Goal: Complete application form

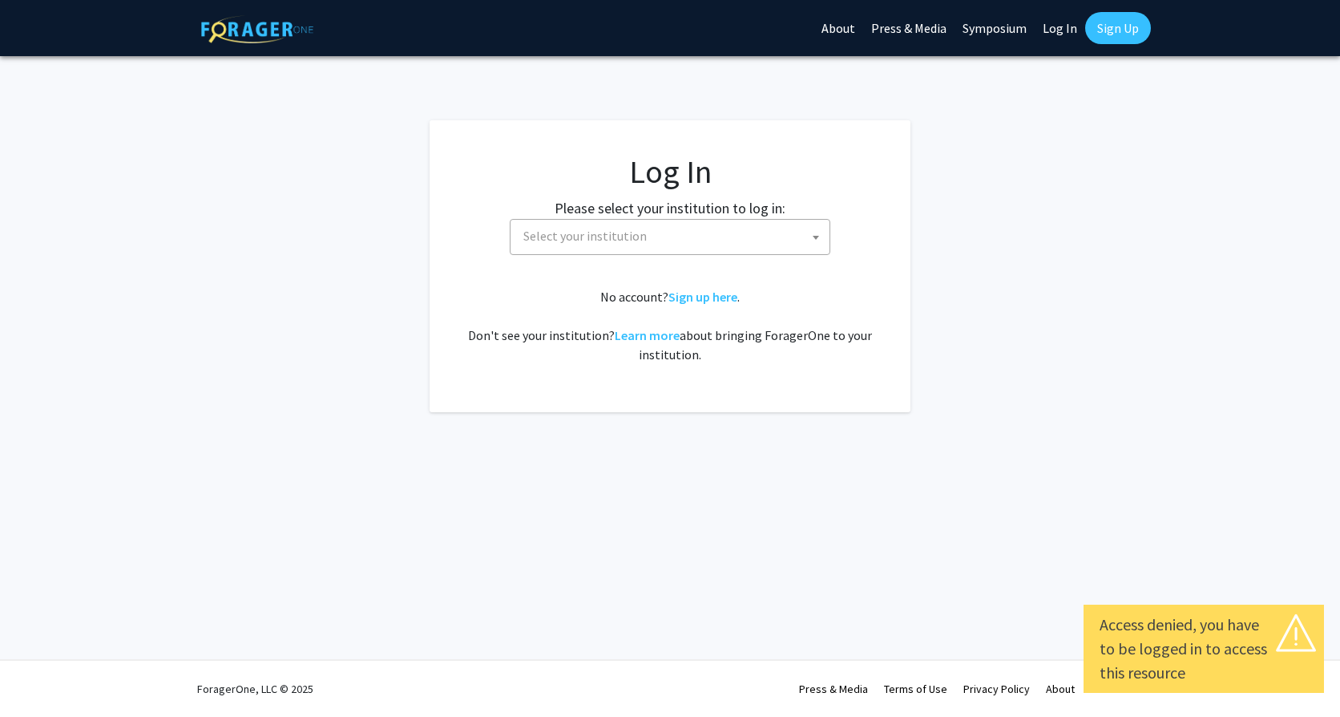
select select
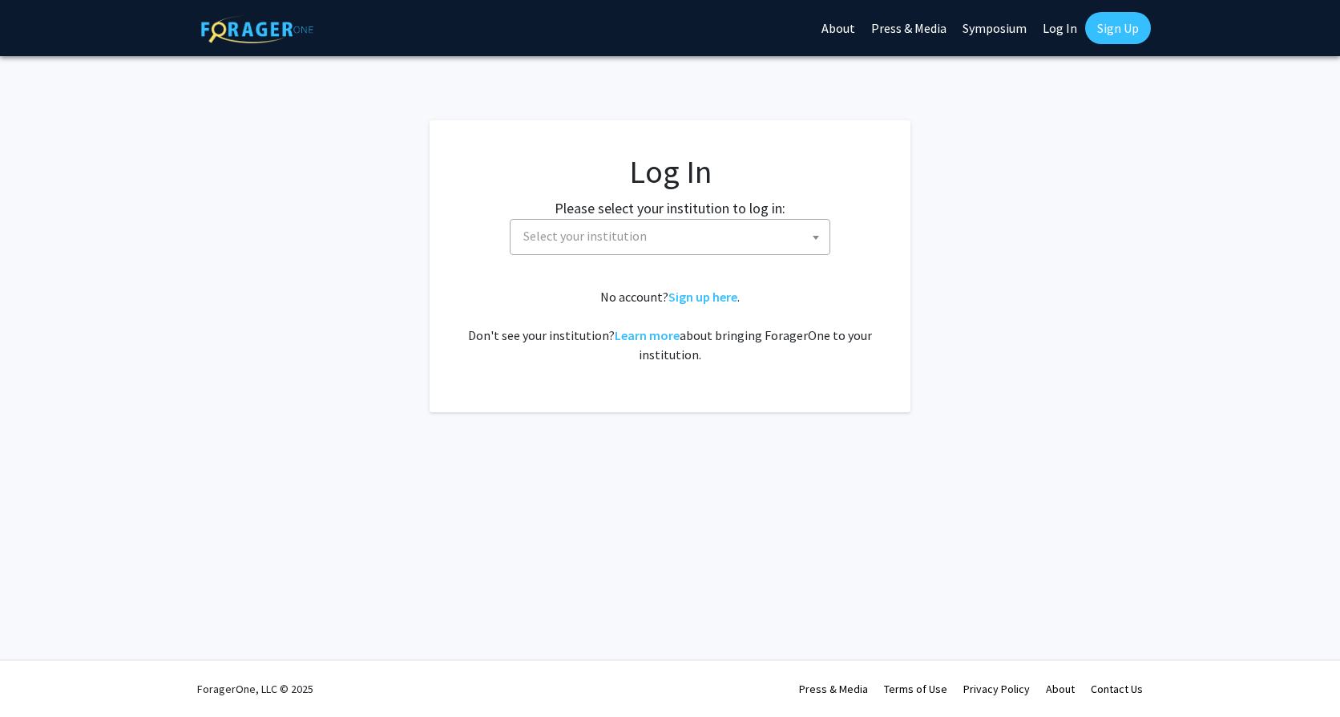
click at [725, 224] on span "Select your institution" at bounding box center [673, 236] width 313 height 33
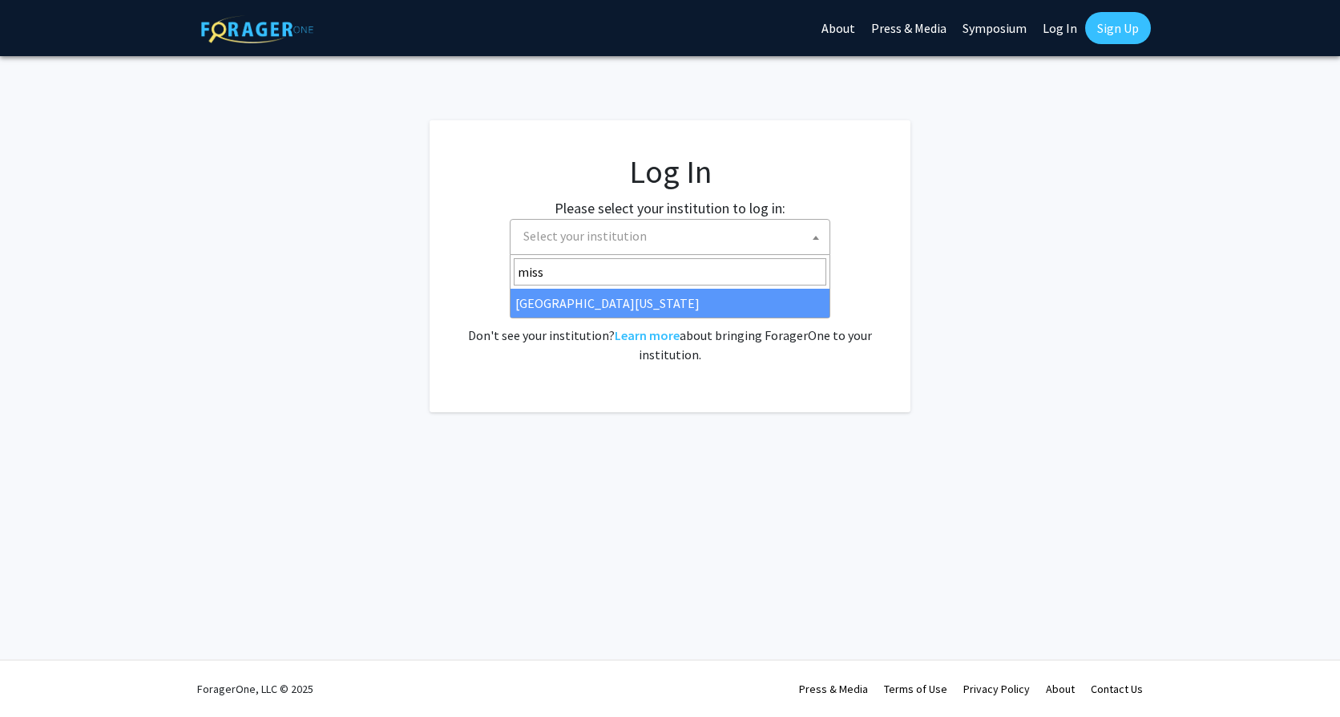
type input "miss"
select select "33"
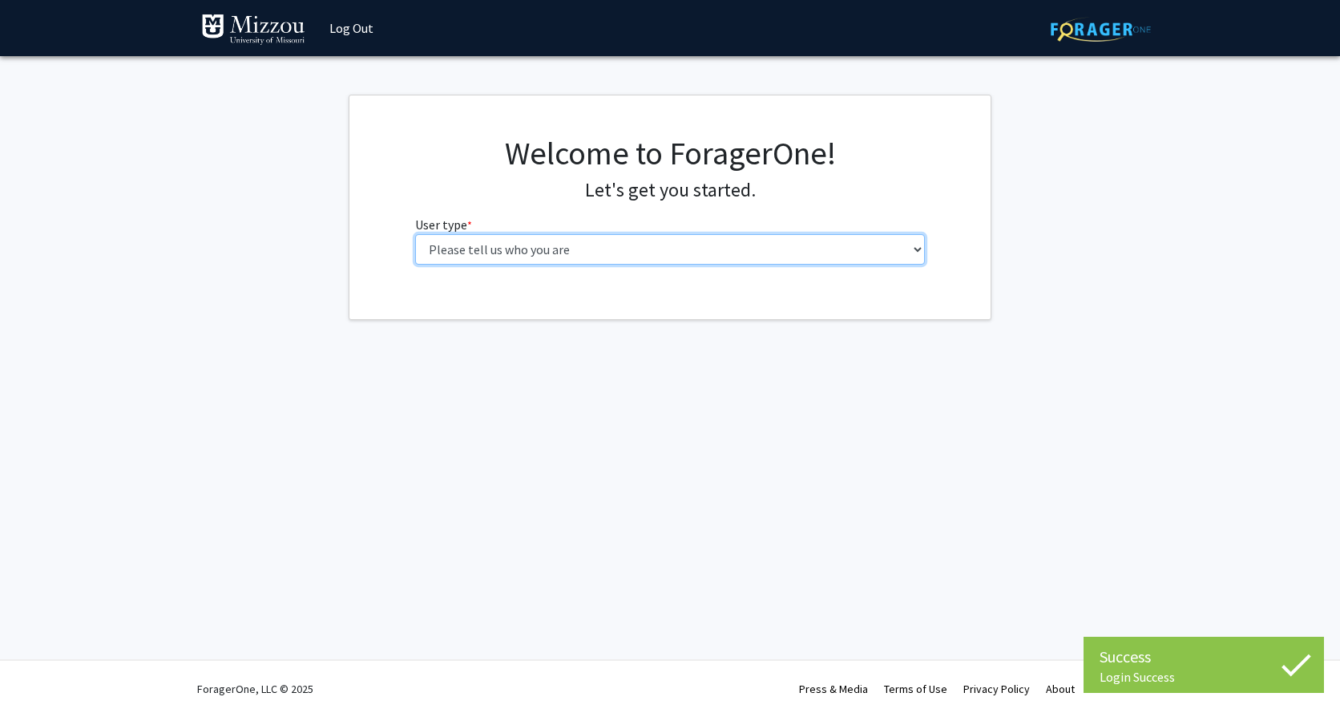
click at [851, 247] on select "Please tell us who you are Undergraduate Student Master's Student Doctoral Cand…" at bounding box center [670, 249] width 511 height 30
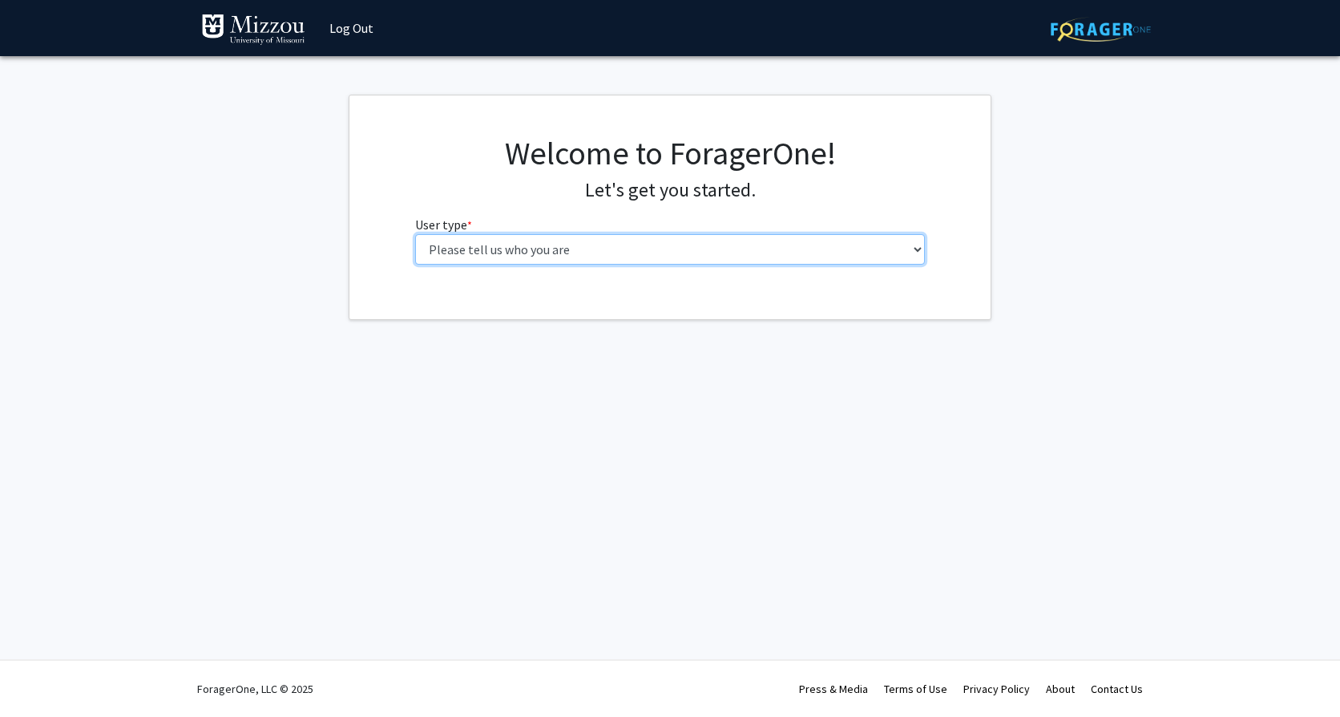
select select "4: postDoc"
click at [415, 234] on select "Please tell us who you are Undergraduate Student Master's Student Doctoral Cand…" at bounding box center [670, 249] width 511 height 30
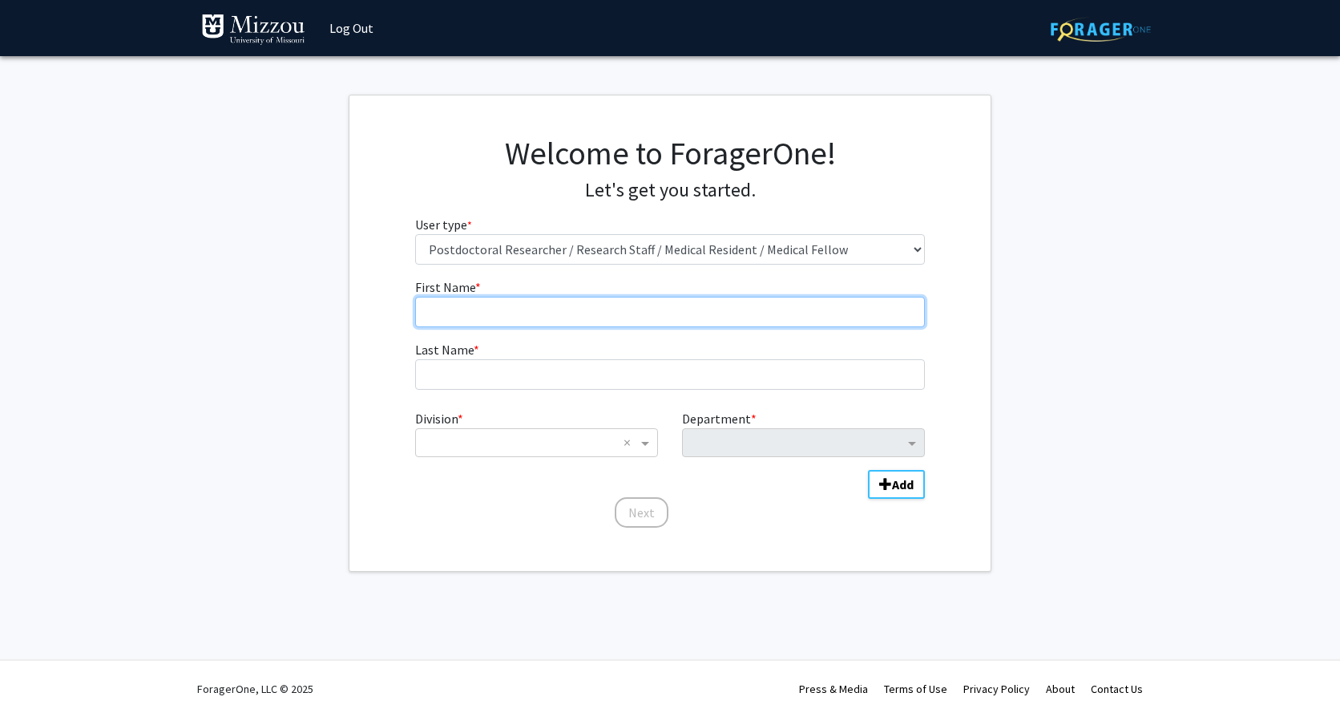
click at [644, 319] on input "First Name * required" at bounding box center [670, 312] width 511 height 30
type input "Maiara"
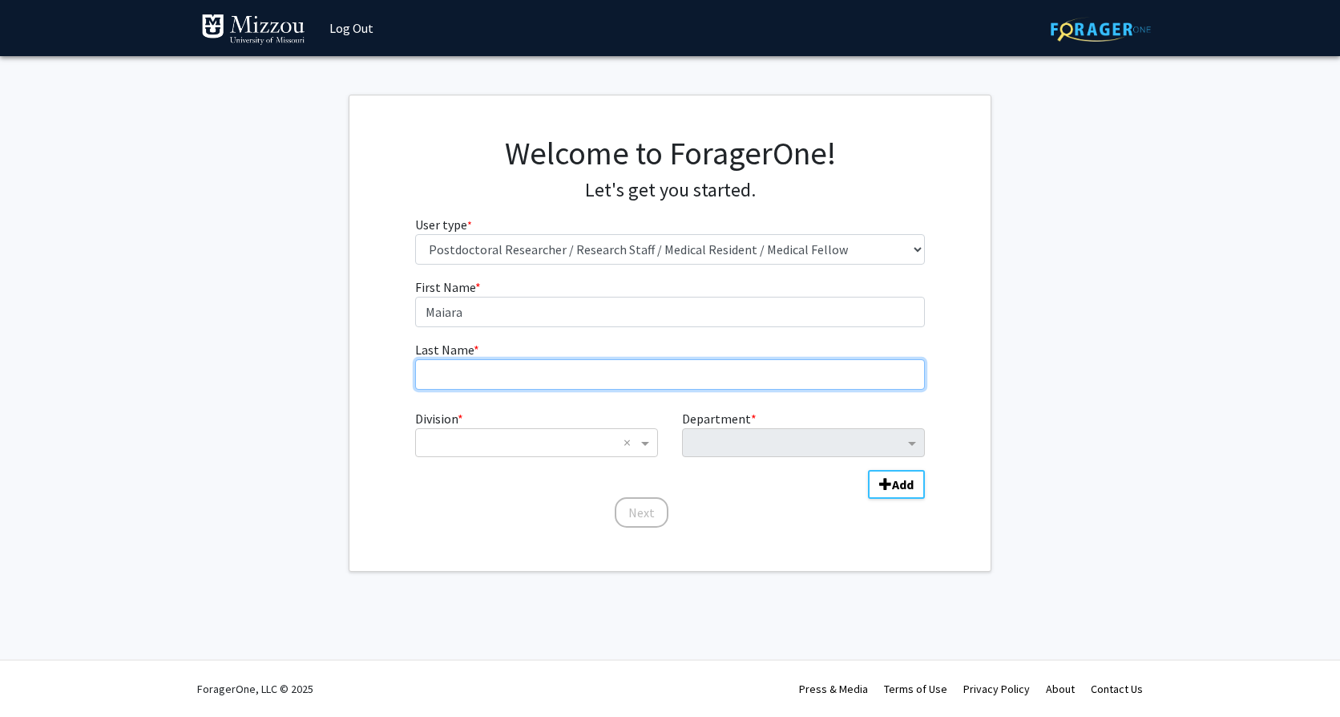
click at [616, 372] on input "Last Name * required" at bounding box center [670, 374] width 511 height 30
type input "[PERSON_NAME]"
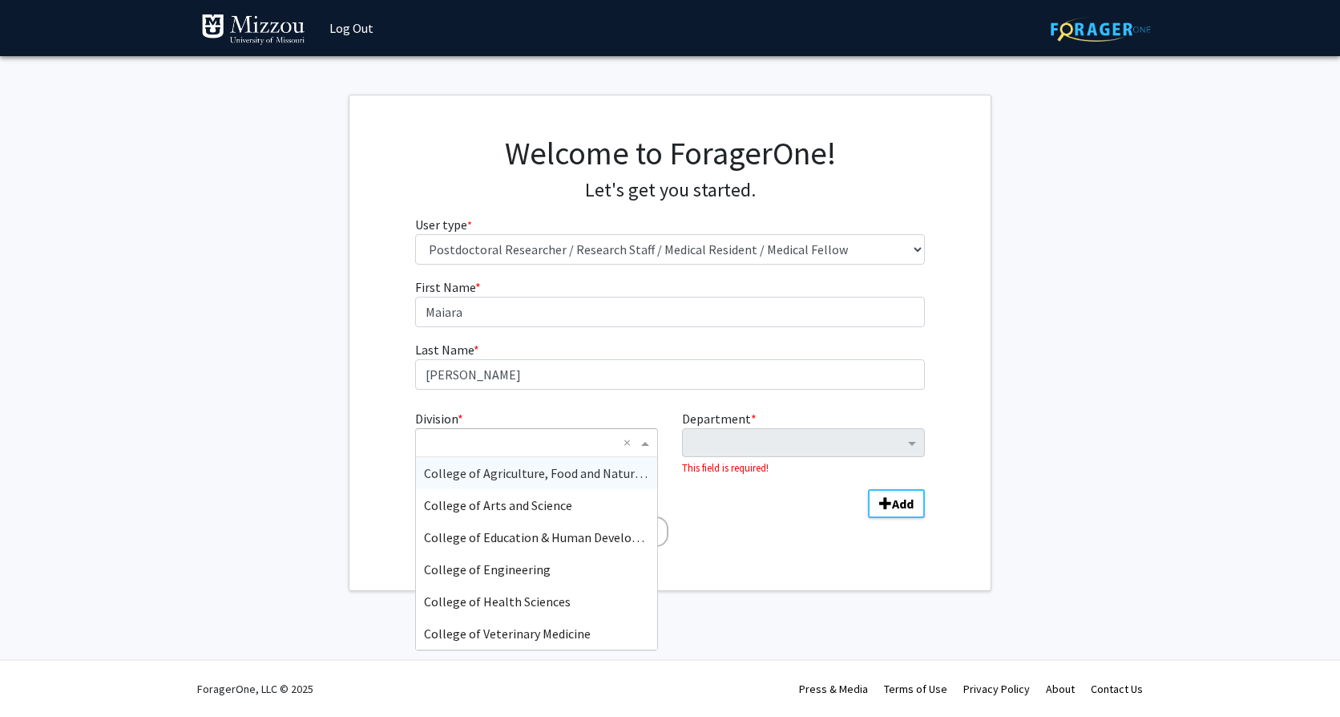
click at [589, 449] on input "Division" at bounding box center [520, 442] width 193 height 19
click at [581, 471] on span "College of Agriculture, Food and Natural Resources" at bounding box center [564, 473] width 280 height 16
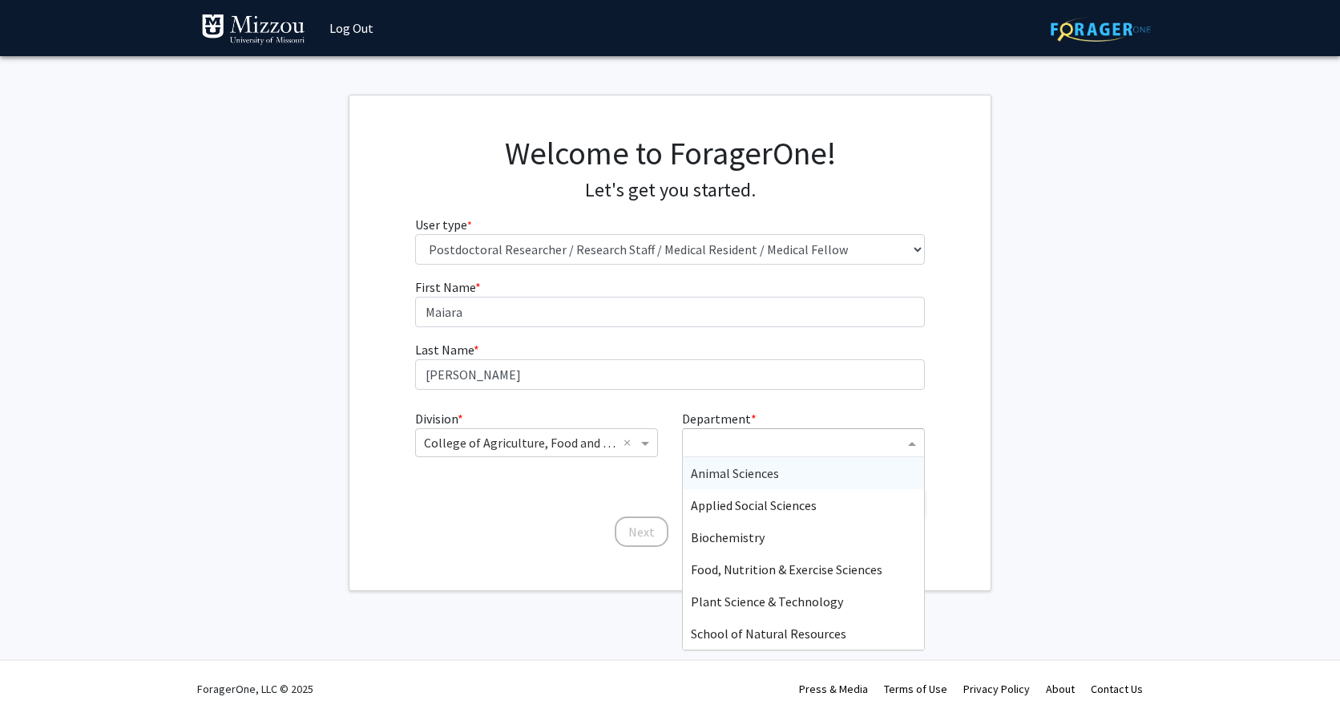
click at [746, 443] on input "Department" at bounding box center [797, 443] width 213 height 19
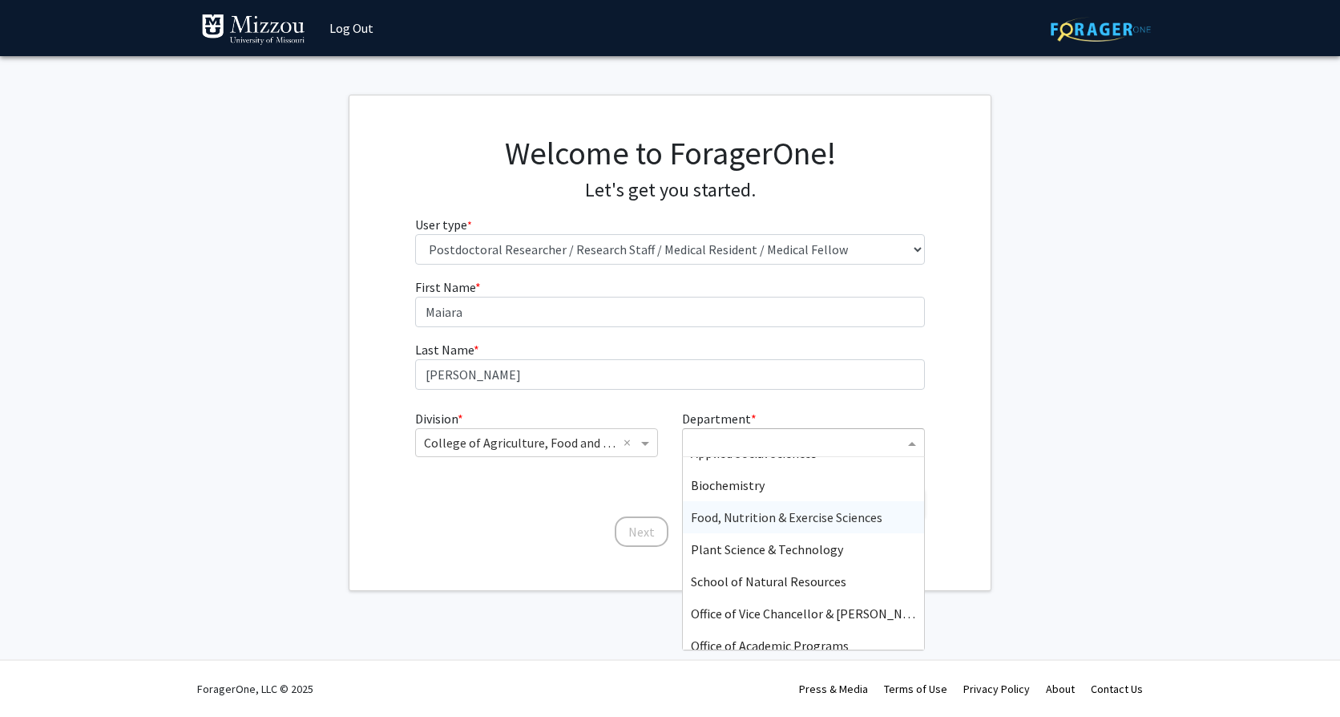
scroll to position [80, 0]
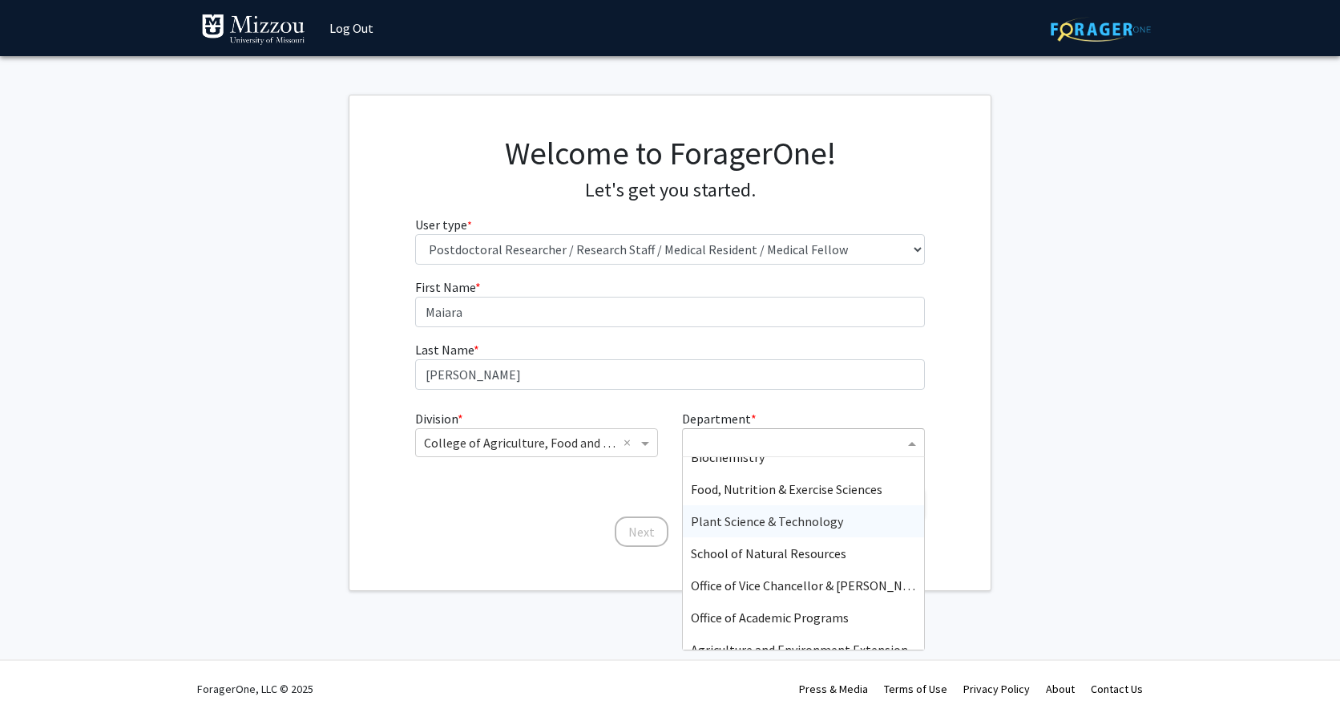
click at [801, 526] on span "Plant Science & Technology" at bounding box center [767, 521] width 152 height 16
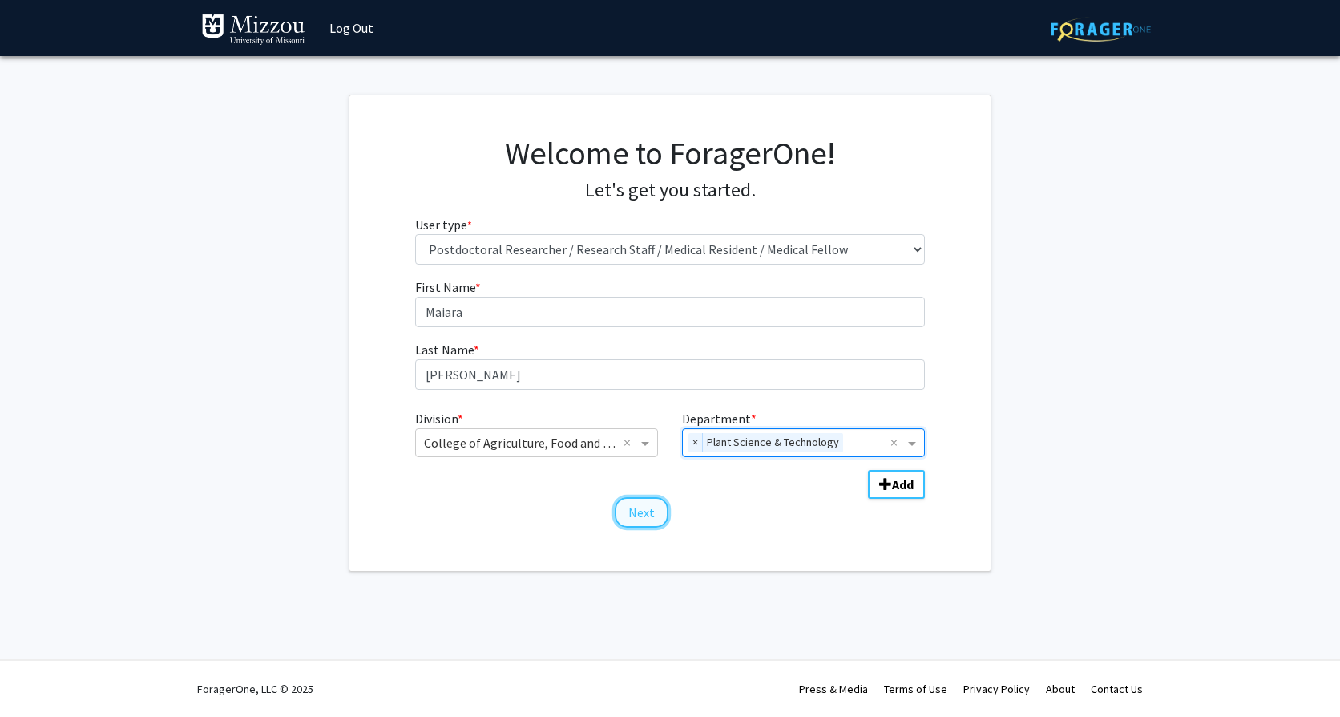
click at [636, 511] on button "Next" at bounding box center [642, 512] width 54 height 30
